Goal: Information Seeking & Learning: Find specific fact

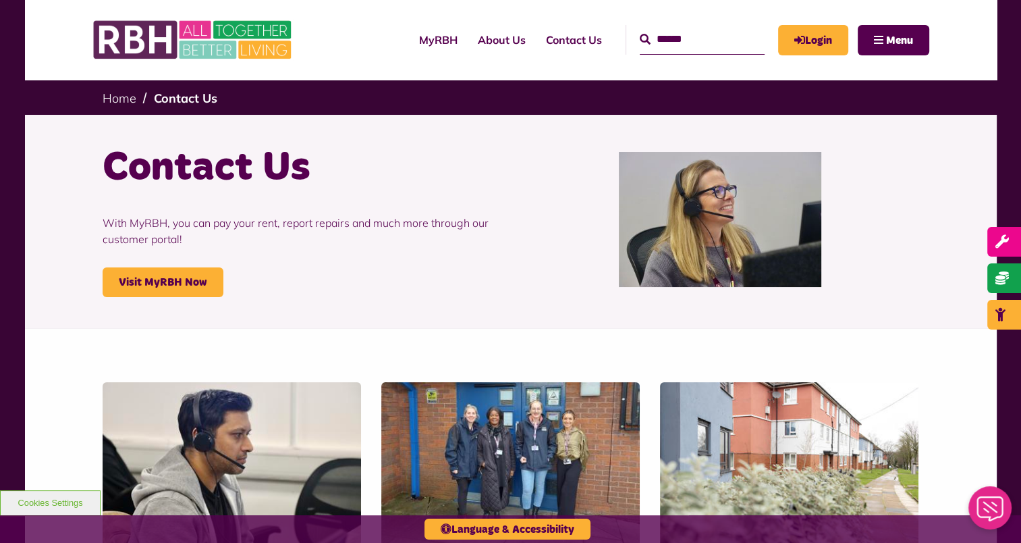
click at [643, 41] on input "Search" at bounding box center [702, 39] width 125 height 29
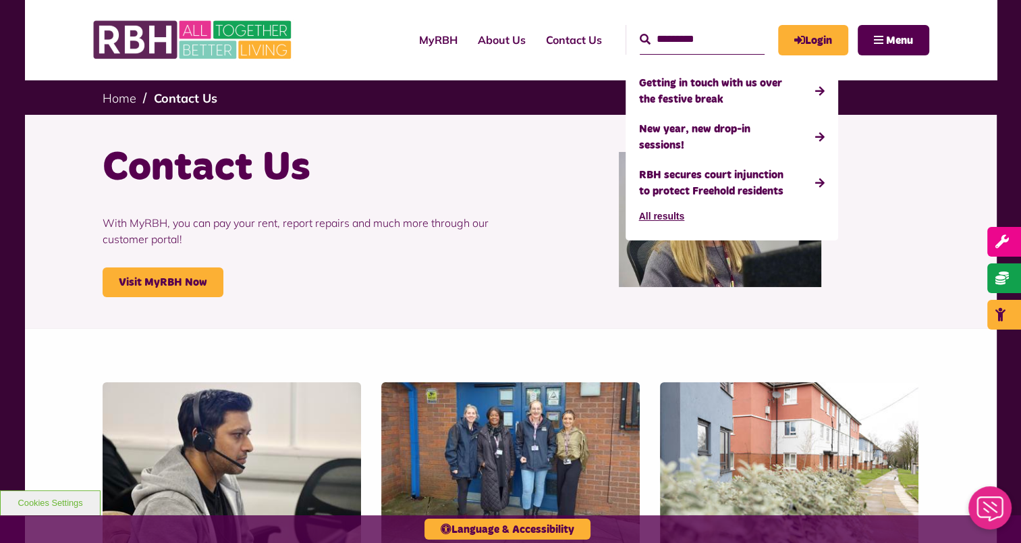
type input "*********"
click at [640, 32] on button "Search" at bounding box center [645, 40] width 11 height 16
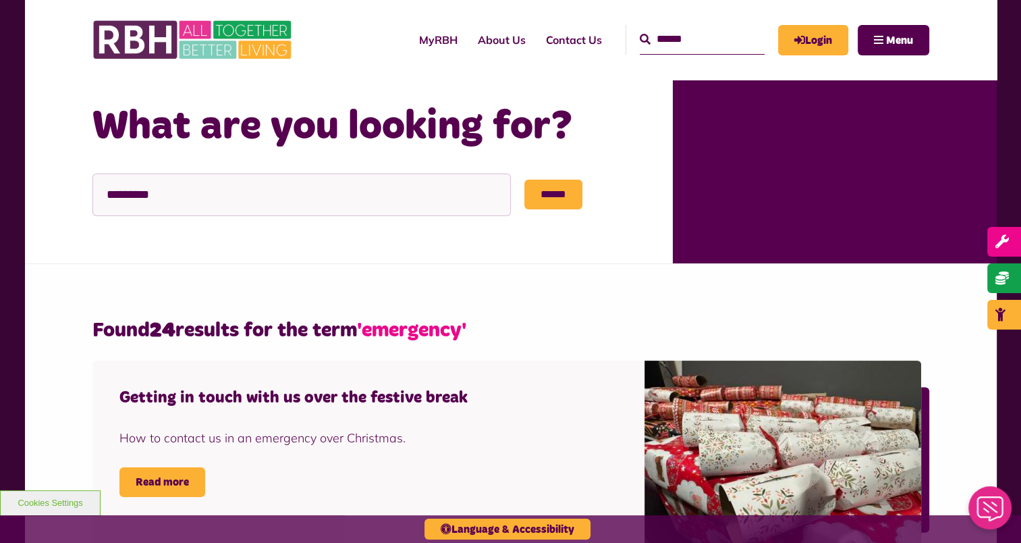
scroll to position [123, 0]
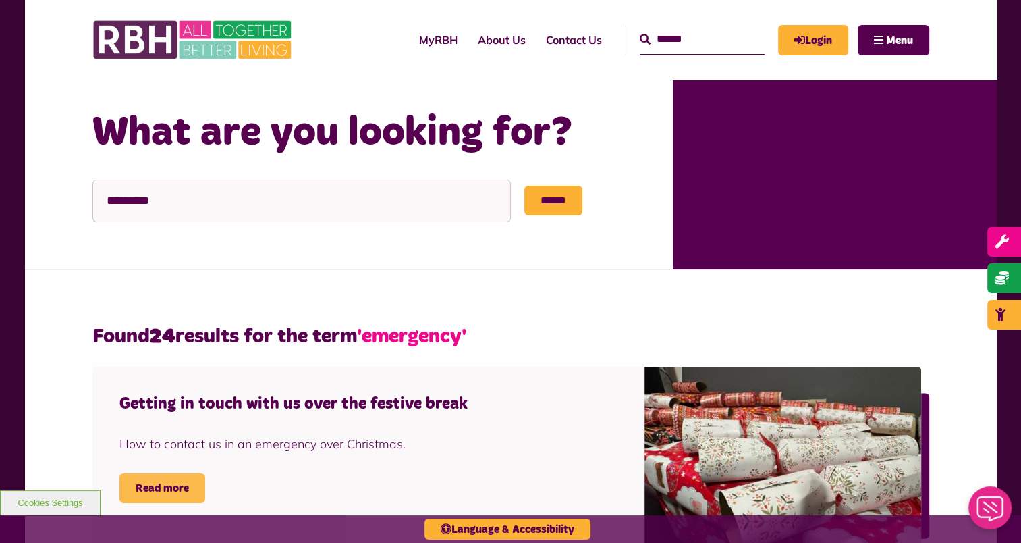
click at [159, 488] on link "Read more" at bounding box center [162, 488] width 86 height 30
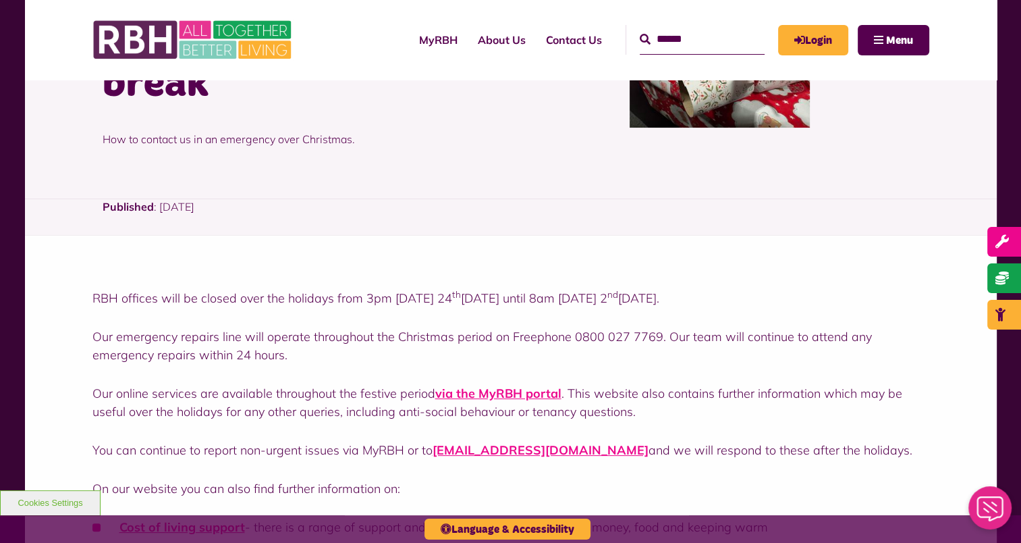
scroll to position [215, 0]
